Goal: Task Accomplishment & Management: Manage account settings

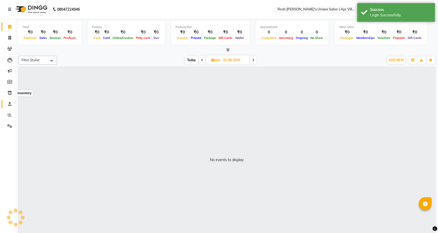
click at [9, 103] on icon at bounding box center [9, 104] width 3 height 4
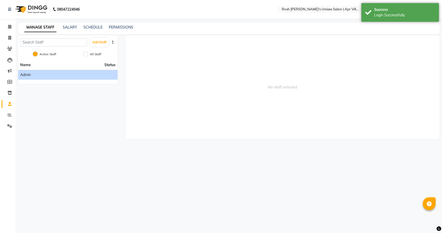
click at [33, 74] on div "Admin" at bounding box center [67, 74] width 95 height 5
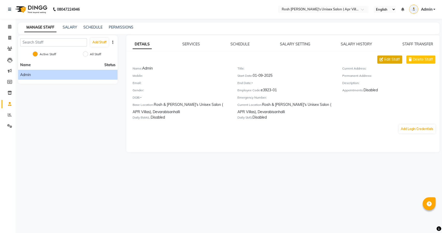
click at [388, 57] on span "Edit Staff" at bounding box center [393, 59] width 16 height 5
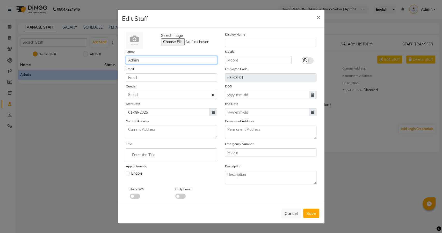
drag, startPoint x: 145, startPoint y: 60, endPoint x: 105, endPoint y: 61, distance: 40.7
click at [109, 65] on ngb-modal-window "Edit Staff × Select Image Display Name Name Admin Mobile Email Employee Code e3…" at bounding box center [221, 116] width 442 height 233
type input "Front Desk"
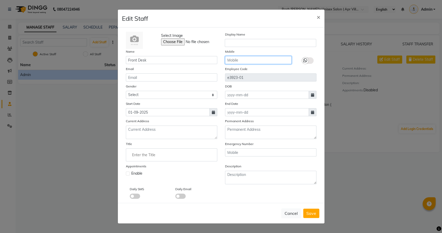
paste input "8150000270"
type input "8150000270"
click at [126, 172] on label at bounding box center [128, 173] width 4 height 4
click at [126, 172] on input "checkbox" at bounding box center [127, 172] width 3 height 3
checkbox input "true"
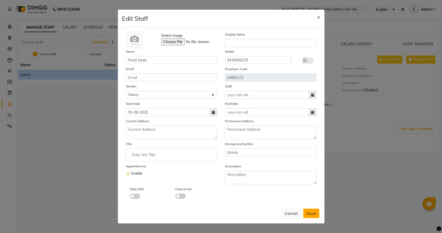
click at [311, 213] on span "Save" at bounding box center [312, 212] width 10 height 5
checkbox input "false"
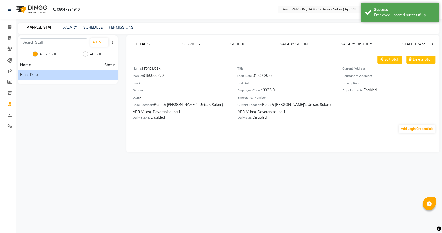
click at [176, 40] on div "DETAILS SERVICES SCHEDULE SALARY SETTING SALARY HISTORY STAFF TRANSFER Edit Sta…" at bounding box center [282, 93] width 313 height 117
click at [193, 46] on link "SERVICES" at bounding box center [191, 44] width 18 height 5
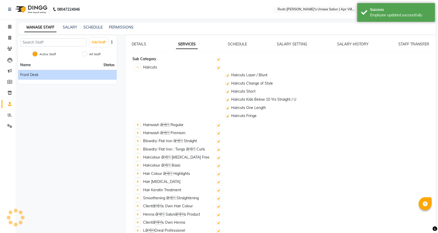
checkbox input "true"
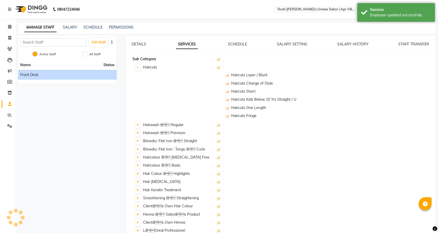
checkbox input "true"
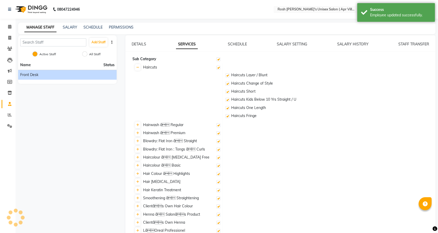
checkbox input "true"
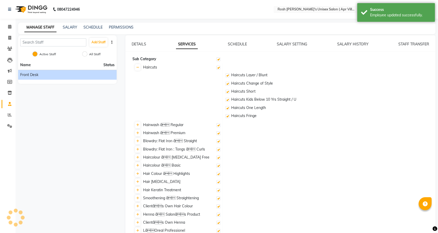
checkbox input "true"
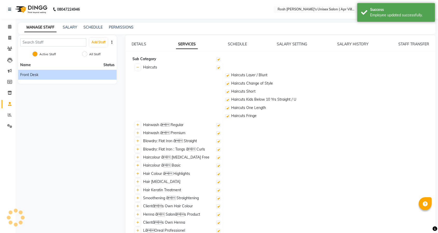
checkbox input "true"
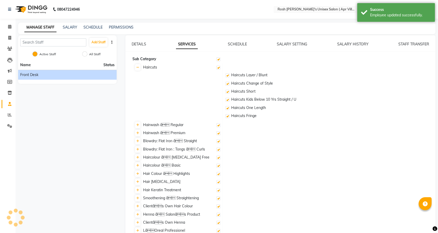
checkbox input "true"
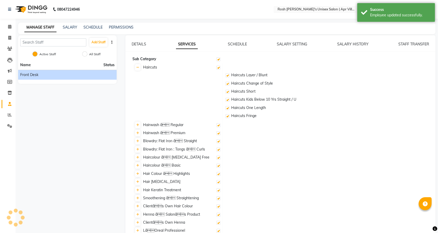
checkbox input "true"
click at [139, 46] on link "DETAILS" at bounding box center [139, 44] width 15 height 5
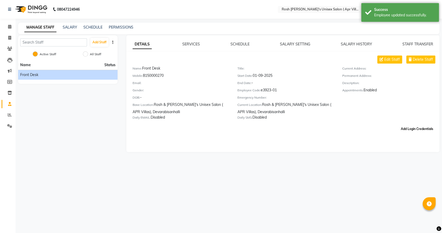
click at [403, 129] on button "Add Login Credentials" at bounding box center [417, 128] width 37 height 9
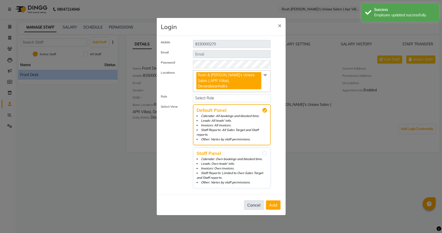
click at [253, 200] on button "Cancel" at bounding box center [254, 205] width 20 height 10
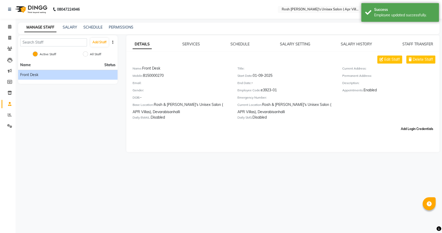
click at [418, 127] on button "Add Login Credentials" at bounding box center [417, 128] width 37 height 9
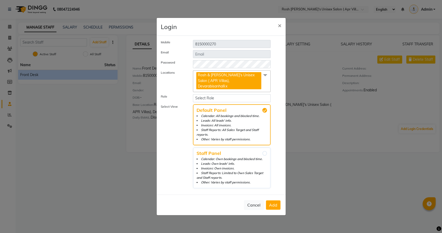
click at [267, 78] on span at bounding box center [265, 75] width 10 height 10
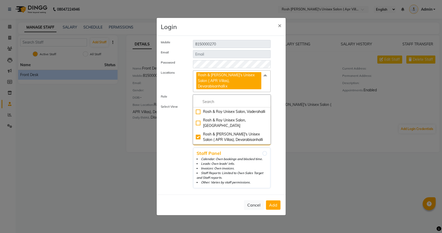
click at [267, 78] on span at bounding box center [265, 75] width 10 height 10
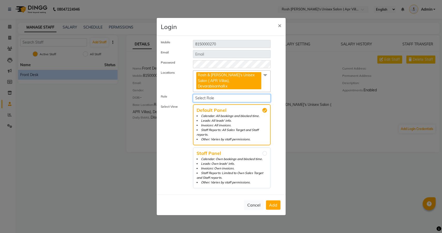
click at [229, 95] on select "Select Role Operator Manager Administrator" at bounding box center [232, 98] width 78 height 8
drag, startPoint x: 286, startPoint y: 66, endPoint x: 278, endPoint y: 59, distance: 10.1
click at [286, 66] on div "Login × Mobile [PHONE_NUMBER] Email Password Locations Rosh & [PERSON_NAME]'s U…" at bounding box center [222, 116] width 130 height 197
click at [280, 29] on span "×" at bounding box center [280, 25] width 4 height 8
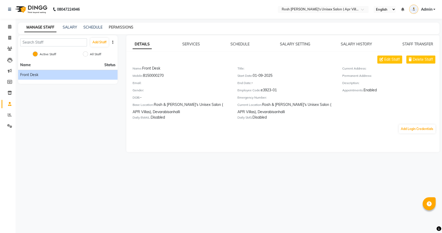
click at [131, 27] on link "PERMISSIONS" at bounding box center [121, 27] width 25 height 5
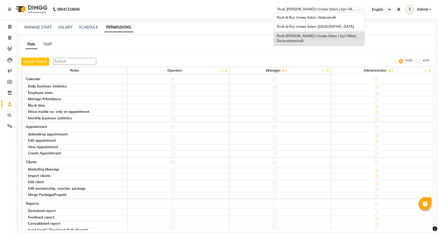
click at [330, 9] on input "text" at bounding box center [313, 9] width 75 height 5
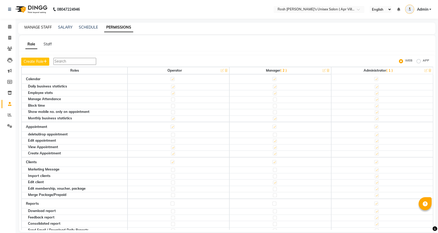
click at [26, 29] on link "MANAGE STAFF" at bounding box center [37, 27] width 27 height 5
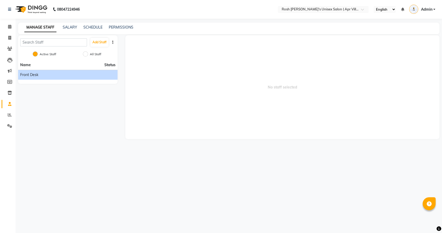
click at [28, 74] on span "Front Desk" at bounding box center [29, 74] width 18 height 5
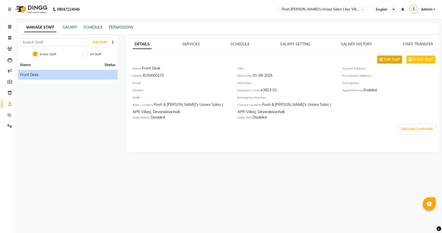
click at [393, 61] on span "Edit Staff" at bounding box center [393, 59] width 16 height 5
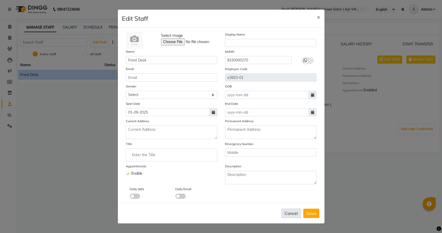
click at [287, 216] on button "Cancel" at bounding box center [291, 213] width 20 height 10
checkbox input "false"
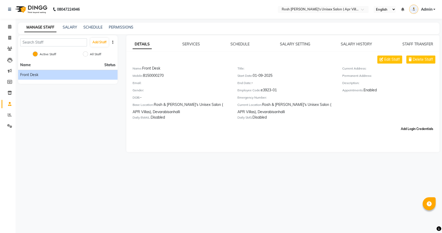
click at [404, 127] on button "Add Login Credentials" at bounding box center [417, 128] width 37 height 9
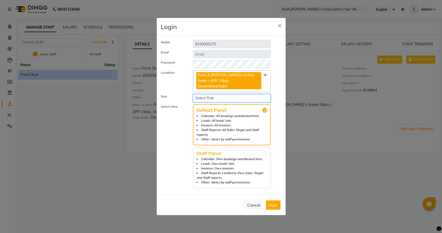
drag, startPoint x: 245, startPoint y: 94, endPoint x: 238, endPoint y: 98, distance: 8.2
click at [245, 94] on select "Select Role Operator Manager Administrator" at bounding box center [232, 98] width 78 height 8
select select "5649"
click at [193, 94] on select "Select Role Operator Manager Administrator" at bounding box center [232, 98] width 78 height 8
click at [267, 201] on button "Add" at bounding box center [273, 204] width 15 height 9
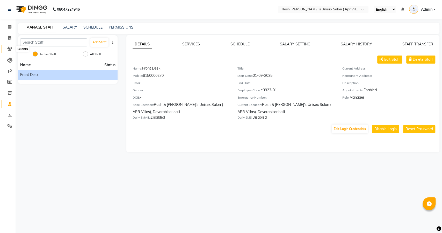
click at [10, 47] on icon at bounding box center [9, 49] width 5 height 4
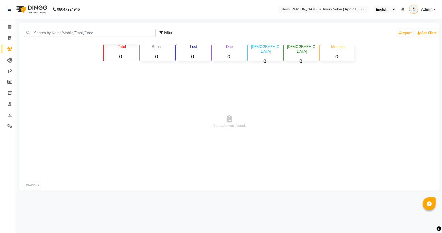
click at [428, 10] on span "Admin" at bounding box center [426, 9] width 11 height 5
click at [410, 38] on link "Sign out" at bounding box center [408, 37] width 47 height 8
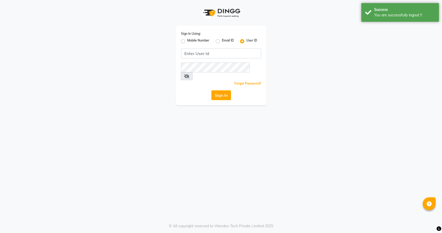
click at [187, 40] on label "Mobile Number" at bounding box center [198, 41] width 22 height 6
click at [187, 40] on input "Mobile Number" at bounding box center [188, 39] width 3 height 3
radio input "true"
radio input "false"
click at [222, 51] on input "Username" at bounding box center [230, 53] width 63 height 10
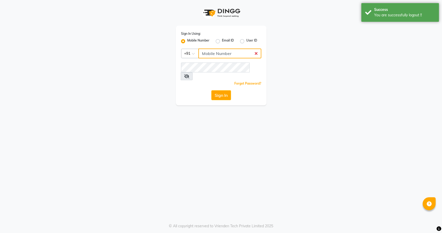
type input "8484885741"
click at [219, 90] on button "Sign In" at bounding box center [221, 95] width 20 height 10
